Goal: Task Accomplishment & Management: Manage account settings

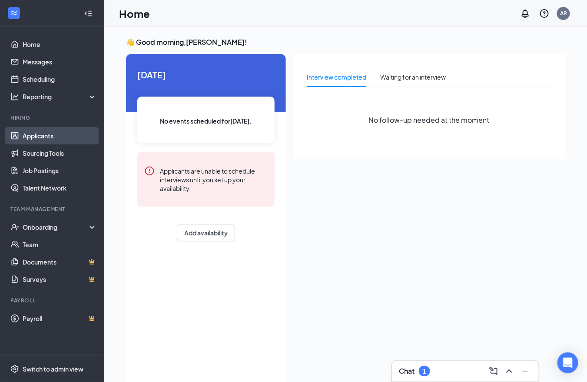
click at [76, 130] on link "Applicants" at bounding box center [60, 135] width 74 height 17
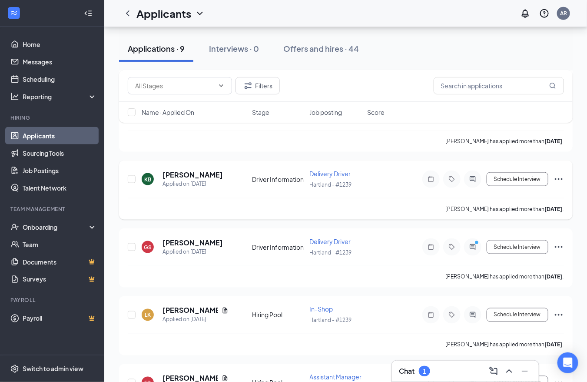
scroll to position [338, 0]
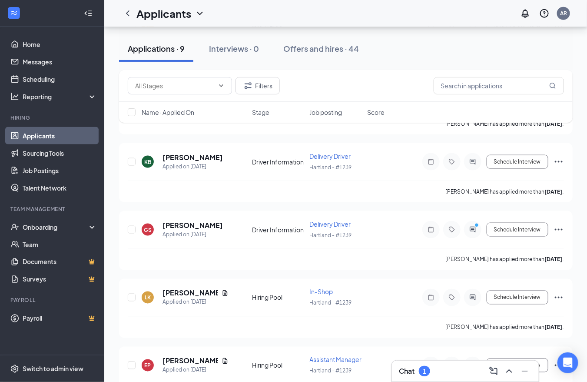
click at [456, 362] on div "Chat 1" at bounding box center [465, 370] width 147 height 21
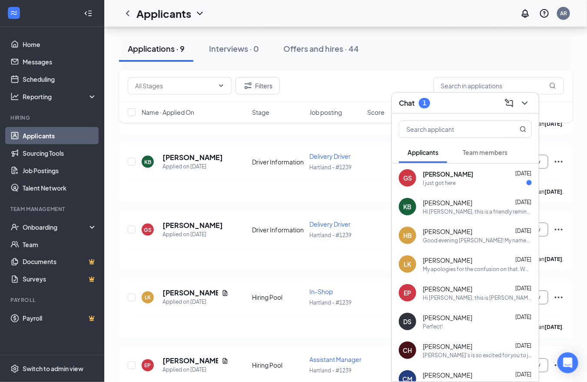
click at [446, 182] on div "I just got here" at bounding box center [439, 182] width 33 height 7
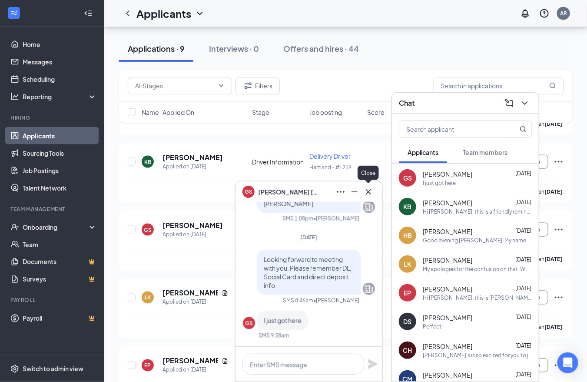
click at [373, 187] on icon "Cross" at bounding box center [368, 192] width 10 height 10
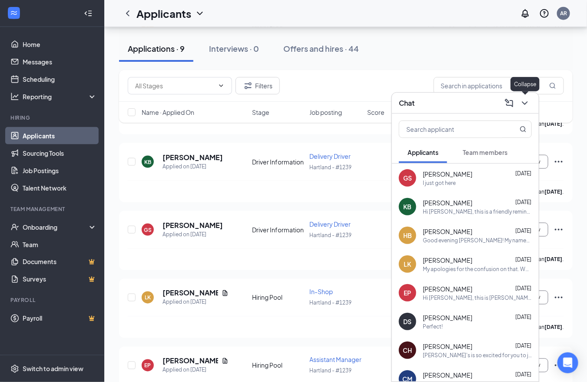
click at [528, 109] on button at bounding box center [525, 103] width 14 height 14
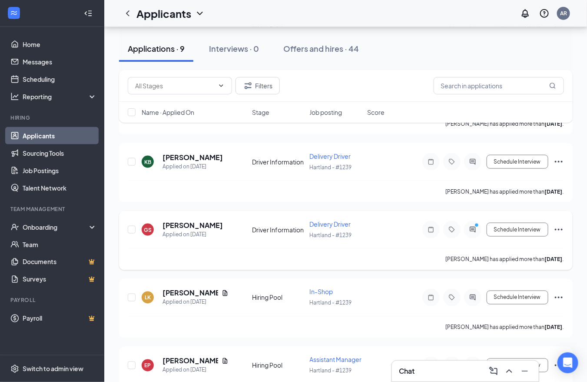
click at [559, 226] on icon "Ellipses" at bounding box center [559, 229] width 10 height 10
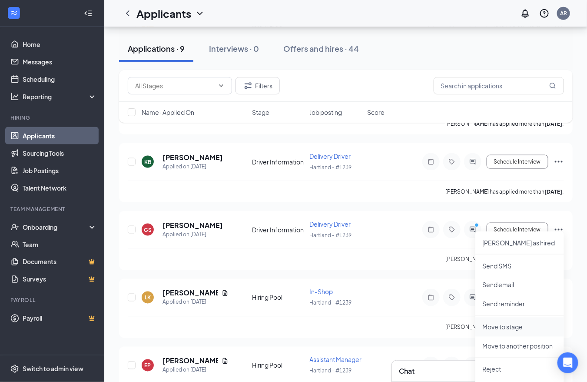
click at [502, 327] on p "Move to stage" at bounding box center [520, 327] width 75 height 9
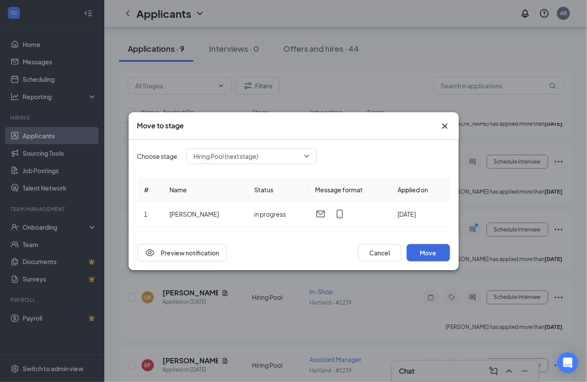
click at [254, 161] on div "Hiring Pool (next stage)" at bounding box center [252, 156] width 130 height 16
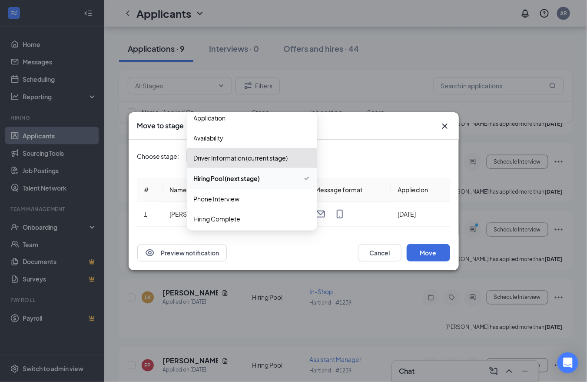
scroll to position [9, 0]
click at [251, 215] on span "Hiring Complete" at bounding box center [252, 218] width 117 height 10
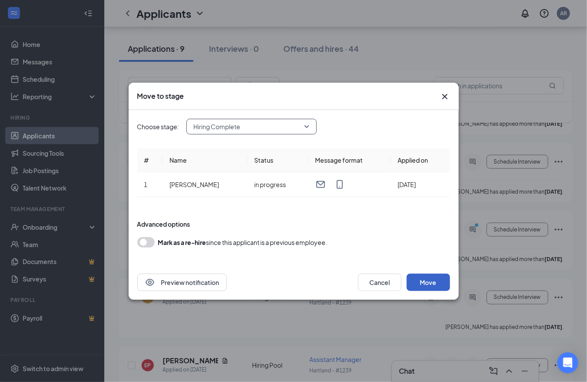
click at [430, 280] on button "Move" at bounding box center [428, 281] width 43 height 17
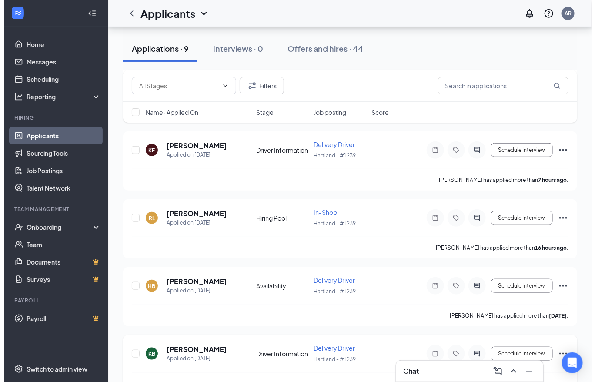
scroll to position [97, 0]
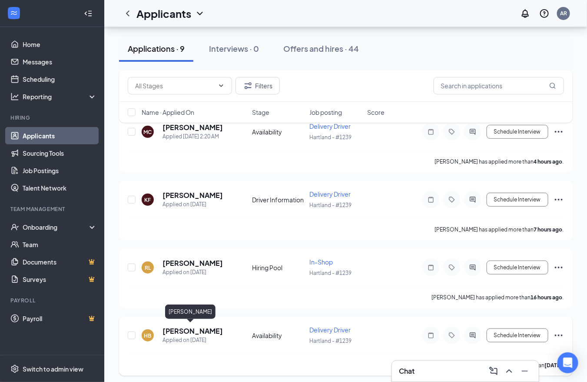
click at [206, 326] on h5 "[PERSON_NAME]" at bounding box center [193, 331] width 60 height 10
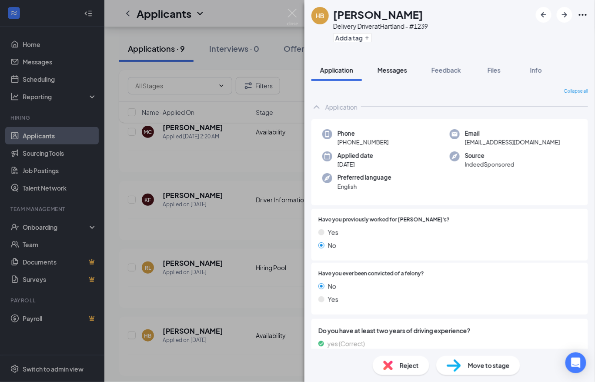
click at [403, 69] on span "Messages" at bounding box center [392, 70] width 30 height 8
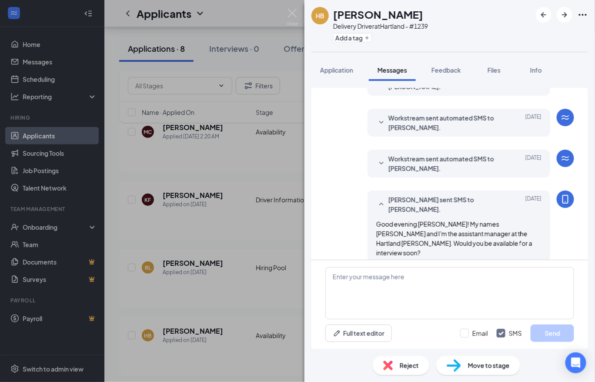
scroll to position [116, 0]
click at [232, 244] on div "[PERSON_NAME] Delivery Driver at [GEOGRAPHIC_DATA] - #1239 Add a tag Applicatio…" at bounding box center [297, 191] width 595 height 382
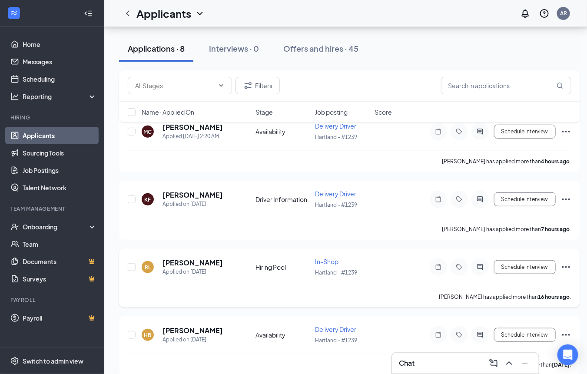
click at [217, 260] on h5 "[PERSON_NAME]" at bounding box center [193, 263] width 60 height 10
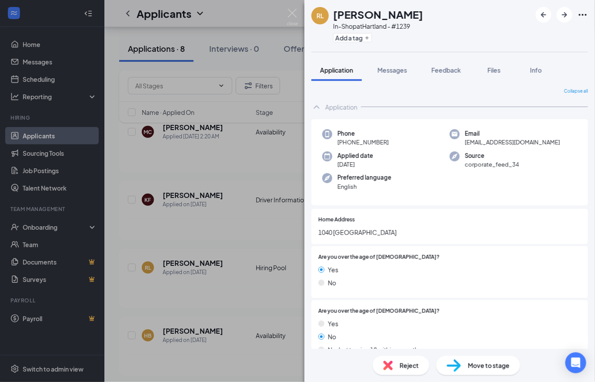
click at [407, 364] on span "Reject" at bounding box center [409, 365] width 19 height 10
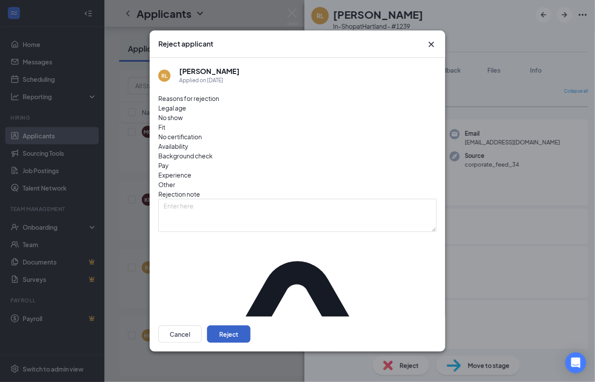
click at [250, 325] on button "Reject" at bounding box center [228, 333] width 43 height 17
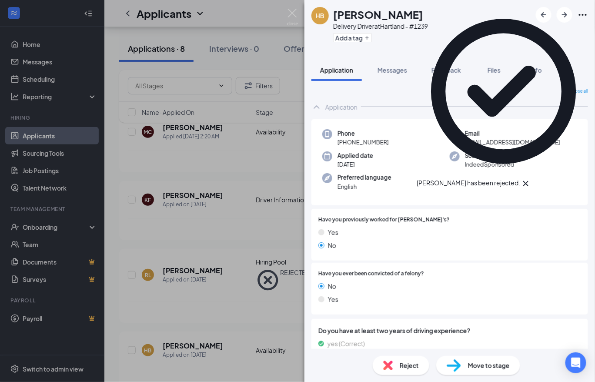
click at [210, 234] on div "[PERSON_NAME] Delivery Driver at [GEOGRAPHIC_DATA] - #1239 Add a tag Applicatio…" at bounding box center [297, 191] width 595 height 382
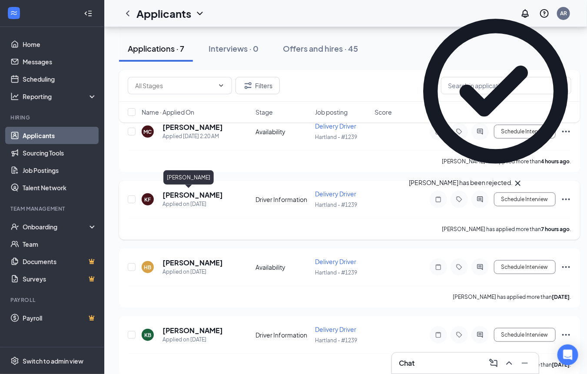
click at [177, 196] on h5 "[PERSON_NAME]" at bounding box center [193, 195] width 60 height 10
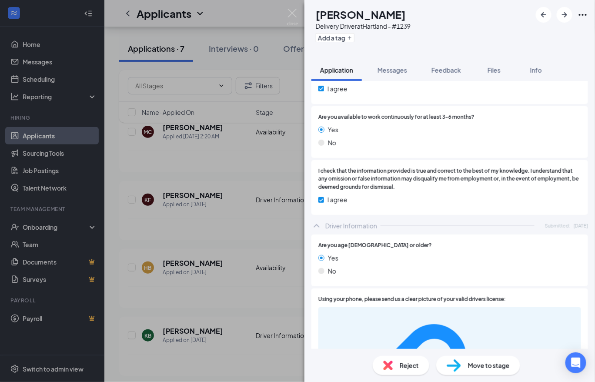
scroll to position [1150, 0]
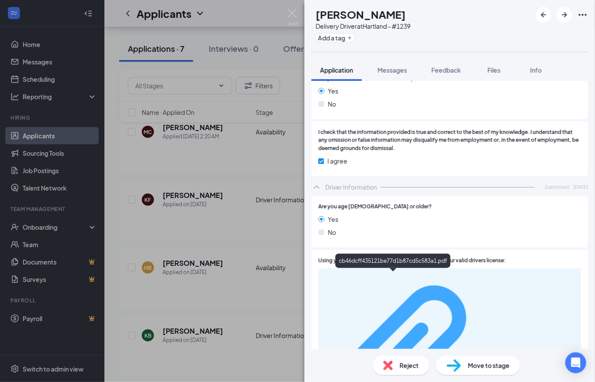
click at [494, 353] on div "cb46dcff435121be77d1b87cd5c583a1.pdf" at bounding box center [535, 356] width 82 height 7
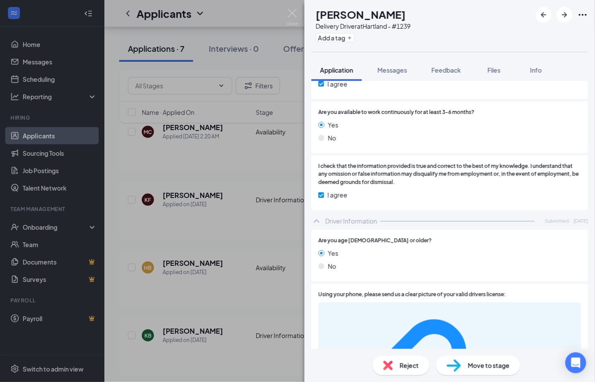
scroll to position [1001, 0]
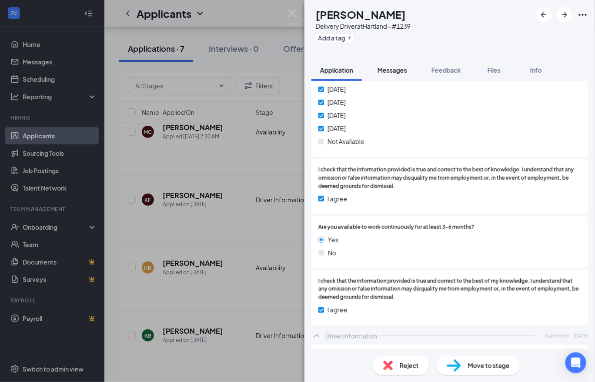
click at [390, 70] on span "Messages" at bounding box center [392, 70] width 30 height 8
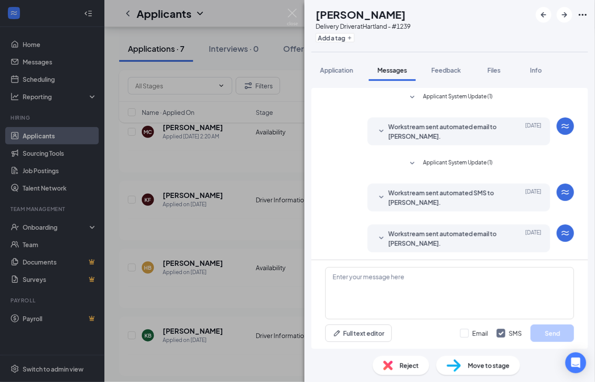
scroll to position [133, 0]
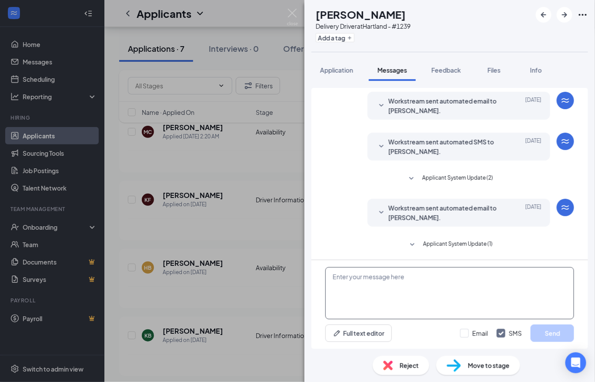
click at [434, 290] on textarea at bounding box center [449, 293] width 249 height 52
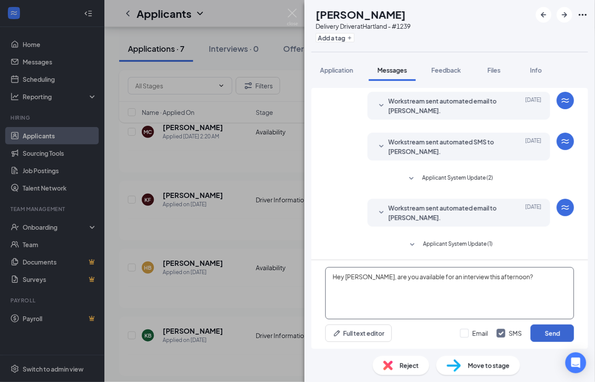
type textarea "Hey [PERSON_NAME], are you available for an interview this afternoon?"
click at [554, 333] on button "Send" at bounding box center [551, 332] width 43 height 17
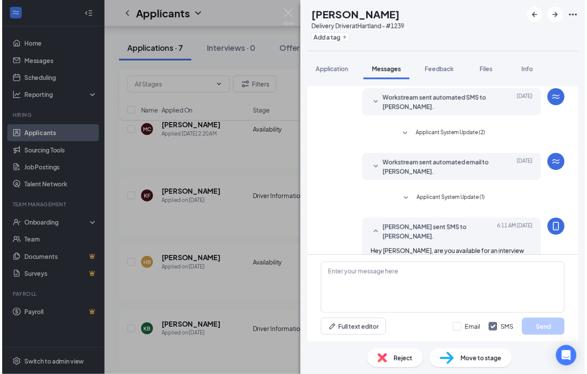
scroll to position [198, 0]
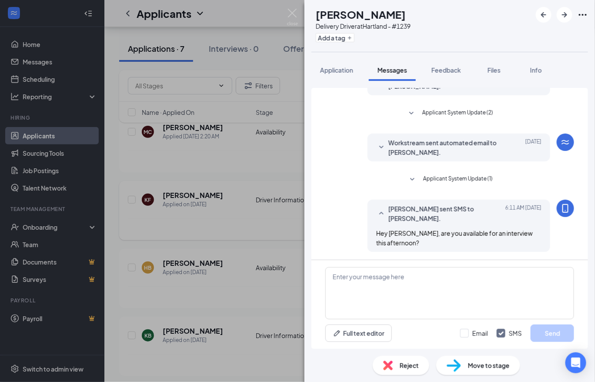
drag, startPoint x: 272, startPoint y: 254, endPoint x: 223, endPoint y: 197, distance: 75.2
click at [272, 254] on div "KF [PERSON_NAME] Delivery Driver at [GEOGRAPHIC_DATA] - #1239 Add a tag Applica…" at bounding box center [297, 191] width 595 height 382
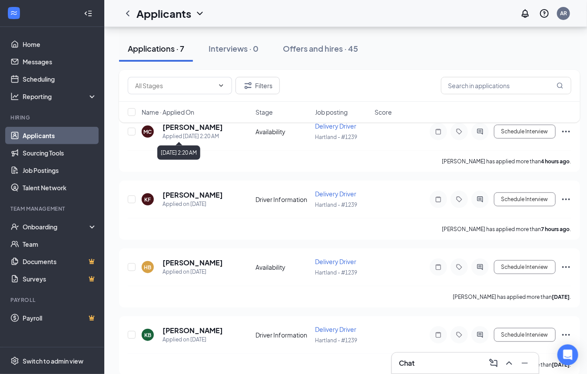
click at [211, 127] on div "Filters Name · Applied On Stage Job posting Score" at bounding box center [349, 100] width 461 height 61
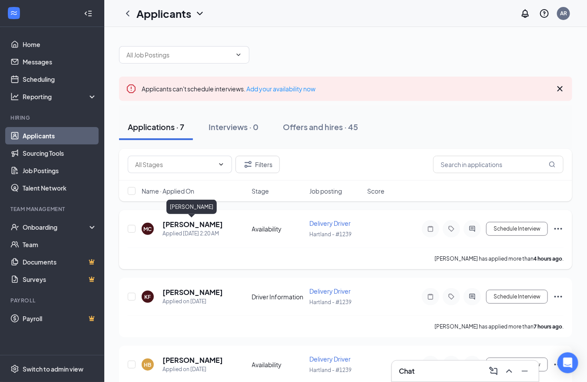
click at [200, 220] on h5 "[PERSON_NAME]" at bounding box center [193, 225] width 60 height 10
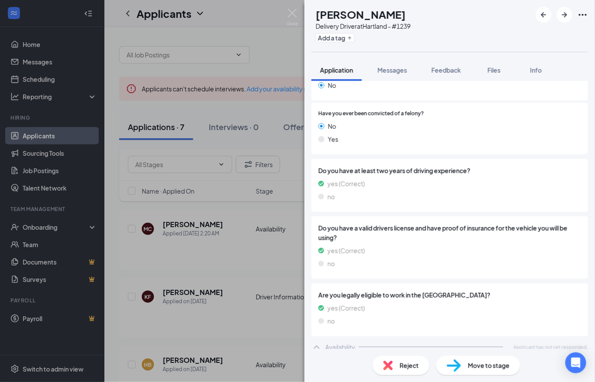
scroll to position [166, 0]
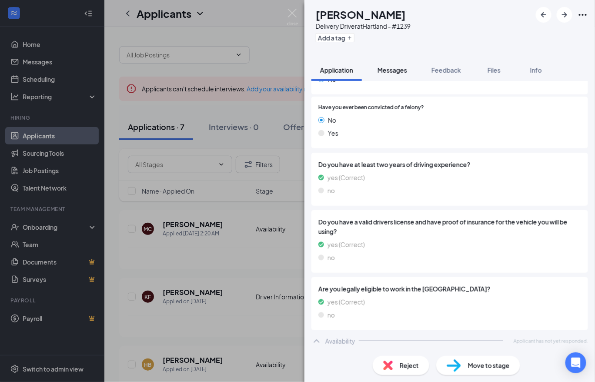
click at [387, 68] on span "Messages" at bounding box center [392, 70] width 30 height 8
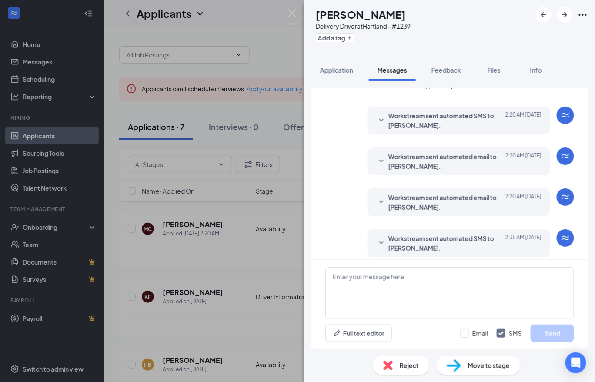
scroll to position [16, 0]
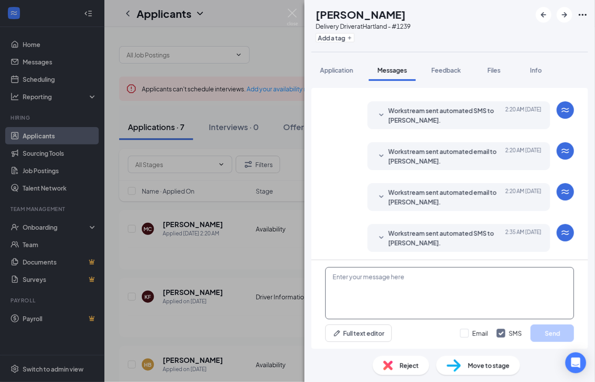
click at [426, 277] on textarea at bounding box center [449, 293] width 249 height 52
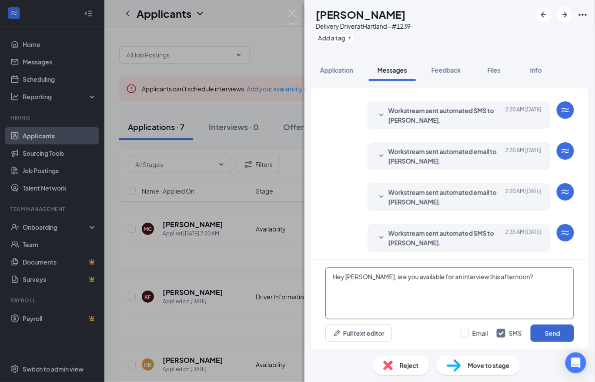
type textarea "Hey [PERSON_NAME], are you available for an interview this afternoon?"
click at [559, 333] on button "Send" at bounding box center [551, 332] width 43 height 17
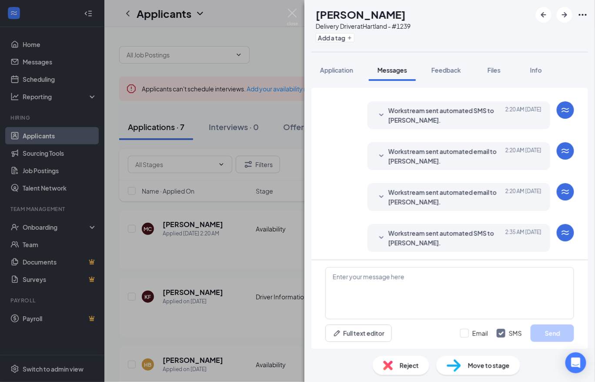
scroll to position [80, 0]
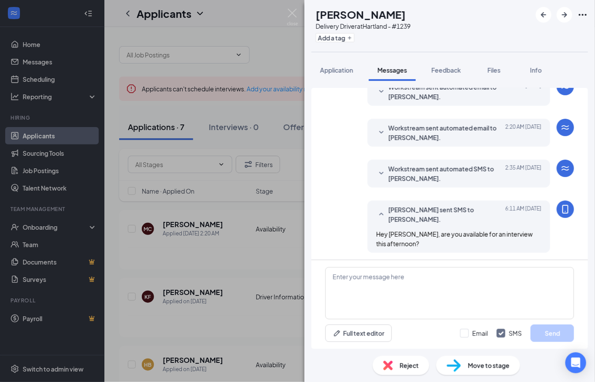
click at [247, 157] on div "MC [PERSON_NAME] Driver at [GEOGRAPHIC_DATA] - #1239 Add a tag Application Mess…" at bounding box center [297, 191] width 595 height 382
